Goal: Task Accomplishment & Management: Use online tool/utility

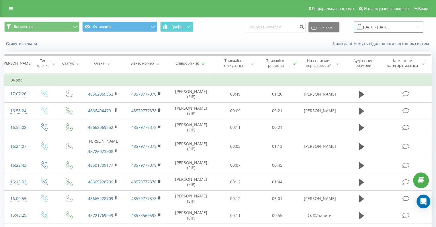
click at [390, 28] on input "[DATE] - [DATE]" at bounding box center [388, 27] width 69 height 11
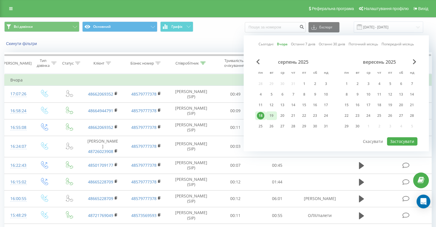
click at [273, 113] on div "19" at bounding box center [271, 115] width 7 height 7
click at [264, 109] on div "серпень 2025 пн вт ср чт пт сб нд 28 29 30 31 1 2 3 4 5 6 7 8 9 10 11 12 13 14 …" at bounding box center [293, 95] width 76 height 73
click at [260, 112] on div "18" at bounding box center [260, 115] width 7 height 7
click at [261, 114] on div "18" at bounding box center [260, 115] width 7 height 7
click at [399, 140] on button "Застосувати" at bounding box center [402, 141] width 30 height 8
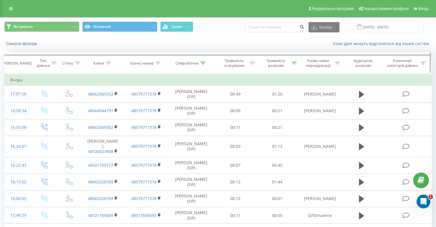
click at [202, 59] on th "Співробітник" at bounding box center [191, 63] width 47 height 21
click at [202, 64] on icon at bounding box center [203, 63] width 5 height 3
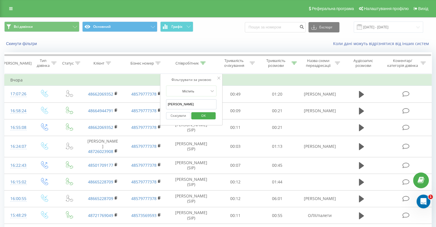
click at [185, 102] on input "[PERSON_NAME]" at bounding box center [191, 104] width 51 height 10
click at [201, 113] on span "OK" at bounding box center [204, 115] width 16 height 9
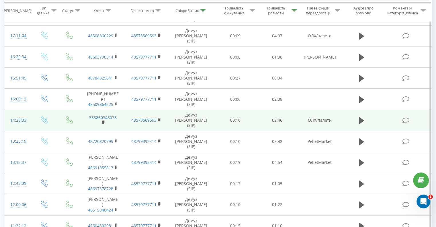
scroll to position [226, 0]
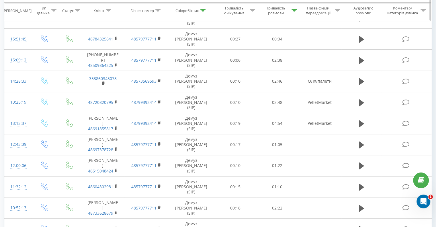
click at [201, 11] on icon at bounding box center [203, 10] width 5 height 3
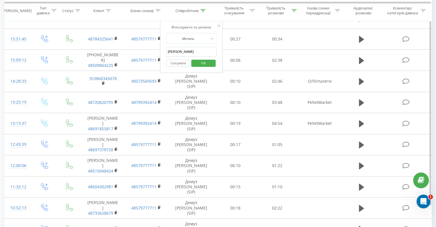
click at [180, 53] on input "[PERSON_NAME]" at bounding box center [191, 52] width 51 height 10
click at [205, 62] on span "OK" at bounding box center [204, 63] width 16 height 9
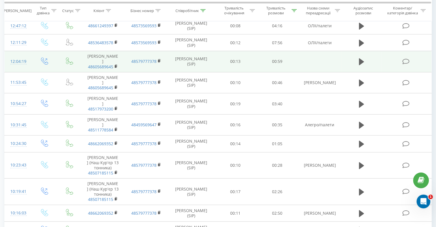
scroll to position [286, 0]
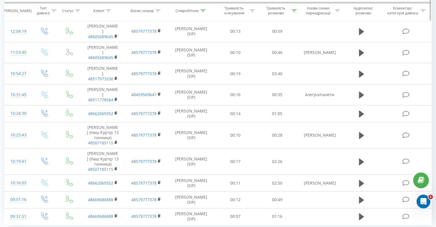
click at [202, 11] on icon at bounding box center [203, 10] width 5 height 3
click at [187, 55] on input "[PERSON_NAME]" at bounding box center [191, 52] width 51 height 10
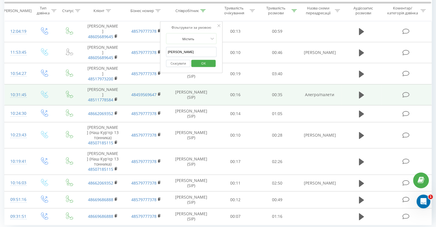
click at [207, 84] on td "[PERSON_NAME] (SIP)" at bounding box center [191, 94] width 47 height 21
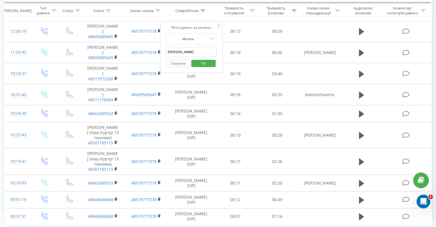
click at [189, 49] on input "[PERSON_NAME]" at bounding box center [191, 52] width 51 height 10
click at [200, 61] on span "OK" at bounding box center [204, 63] width 16 height 9
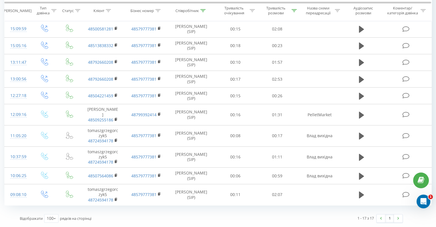
scroll to position [180, 0]
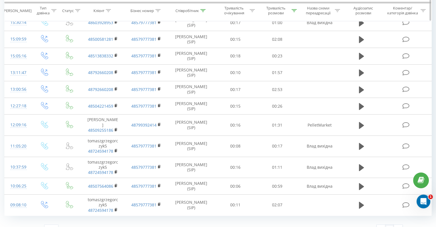
click at [202, 11] on icon at bounding box center [203, 10] width 5 height 3
click at [188, 49] on input "[PERSON_NAME]" at bounding box center [191, 52] width 51 height 10
click at [204, 62] on span "OK" at bounding box center [204, 63] width 16 height 9
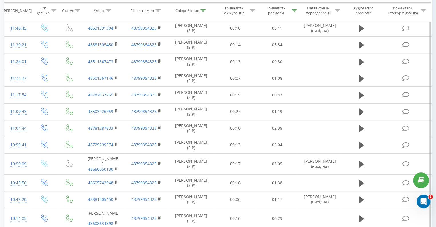
scroll to position [442, 0]
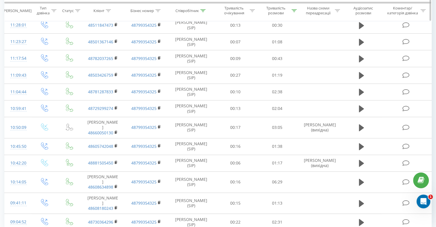
click at [204, 12] on div at bounding box center [203, 10] width 5 height 5
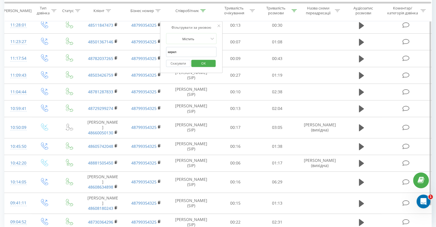
click at [185, 52] on input "кирил" at bounding box center [191, 52] width 51 height 10
click at [185, 51] on input "кирил" at bounding box center [191, 52] width 51 height 10
click at [201, 63] on span "OK" at bounding box center [204, 63] width 16 height 9
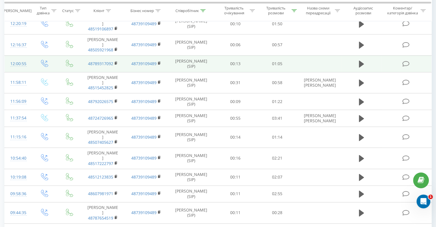
scroll to position [521, 0]
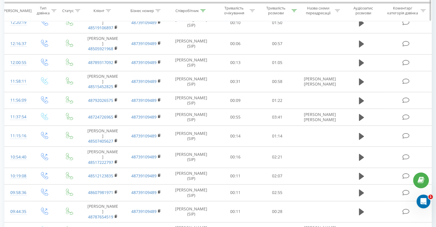
click at [293, 11] on icon at bounding box center [294, 10] width 5 height 3
click at [263, 64] on button "Скасувати" at bounding box center [264, 63] width 24 height 7
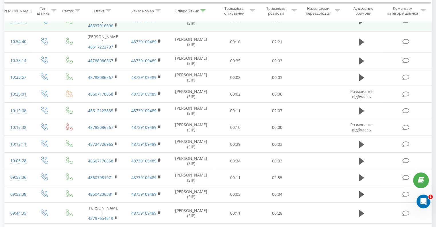
scroll to position [1217, 0]
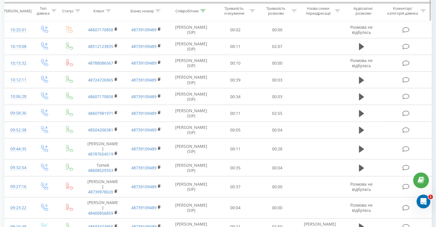
click at [204, 11] on icon at bounding box center [203, 10] width 5 height 3
click at [196, 51] on input "[PERSON_NAME]" at bounding box center [191, 52] width 51 height 10
click at [196, 61] on span "OK" at bounding box center [204, 63] width 16 height 9
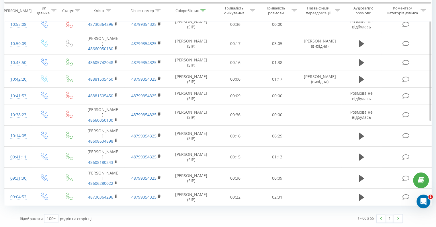
scroll to position [1001, 0]
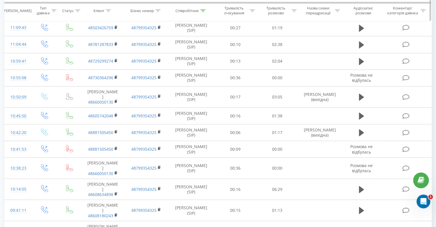
click at [204, 10] on icon at bounding box center [203, 10] width 5 height 3
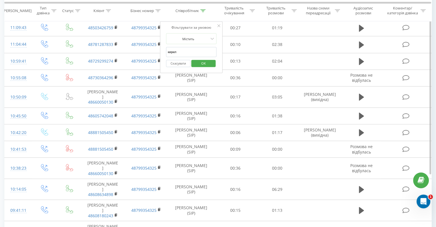
click at [185, 48] on input "кирил" at bounding box center [191, 52] width 51 height 10
click at [203, 61] on span "OK" at bounding box center [204, 63] width 16 height 9
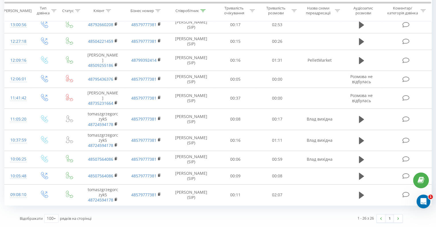
scroll to position [335, 0]
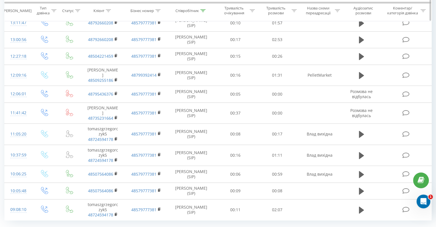
click at [205, 8] on div at bounding box center [203, 10] width 5 height 5
click at [187, 53] on input "[PERSON_NAME]" at bounding box center [191, 52] width 51 height 10
click at [203, 63] on span "OK" at bounding box center [204, 63] width 16 height 9
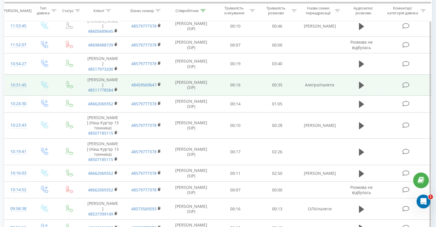
scroll to position [528, 0]
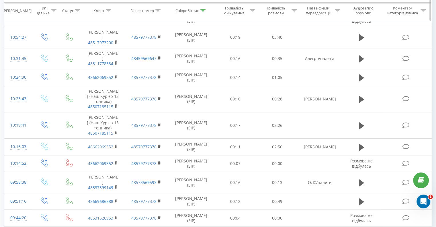
click at [204, 10] on icon at bounding box center [203, 10] width 5 height 3
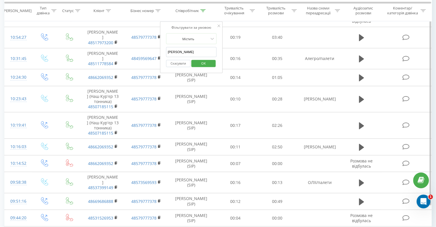
click at [187, 56] on input "[PERSON_NAME]" at bounding box center [191, 52] width 51 height 10
type input "[PERSON_NAME]"
click at [199, 64] on span "OK" at bounding box center [204, 63] width 16 height 9
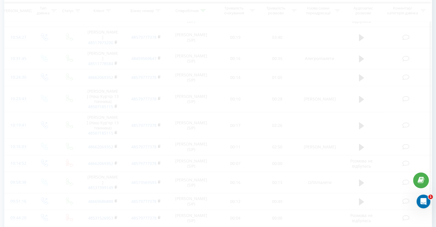
scroll to position [389, 0]
